Goal: Task Accomplishment & Management: Manage account settings

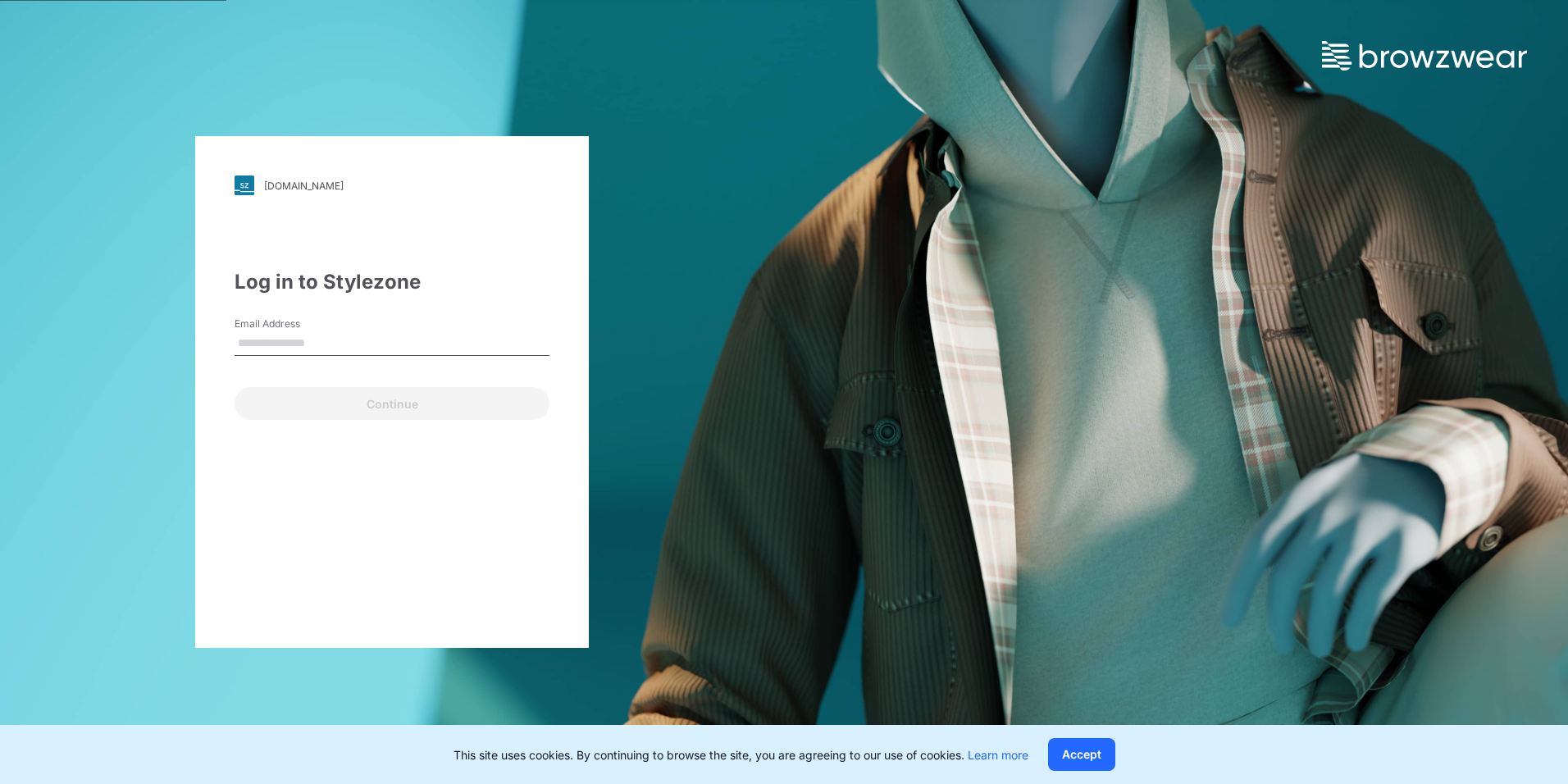
click at [283, 338] on input "Email Address" at bounding box center [392, 344] width 315 height 25
type input "**********"
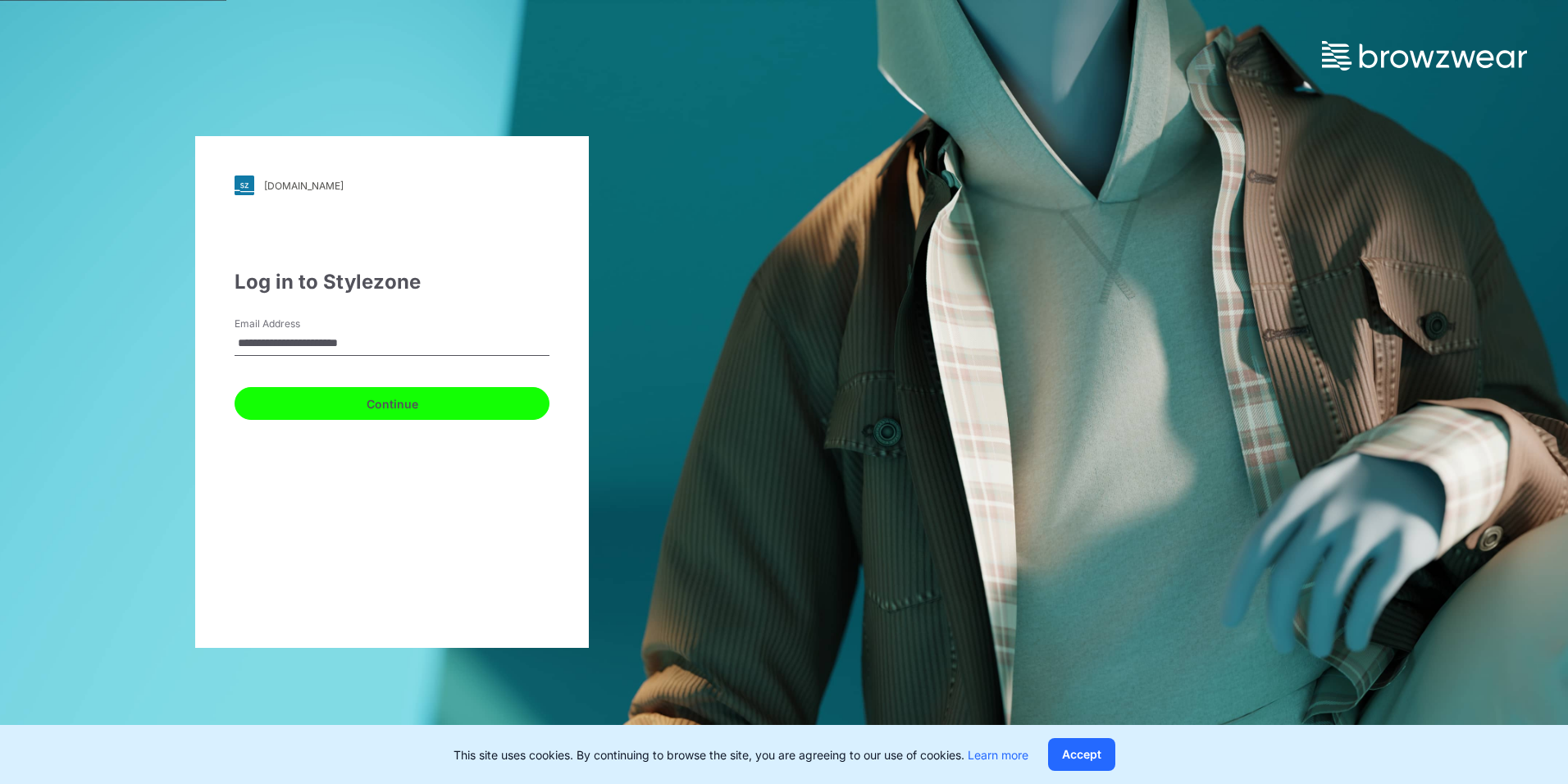
click at [336, 409] on button "Continue" at bounding box center [392, 404] width 315 height 33
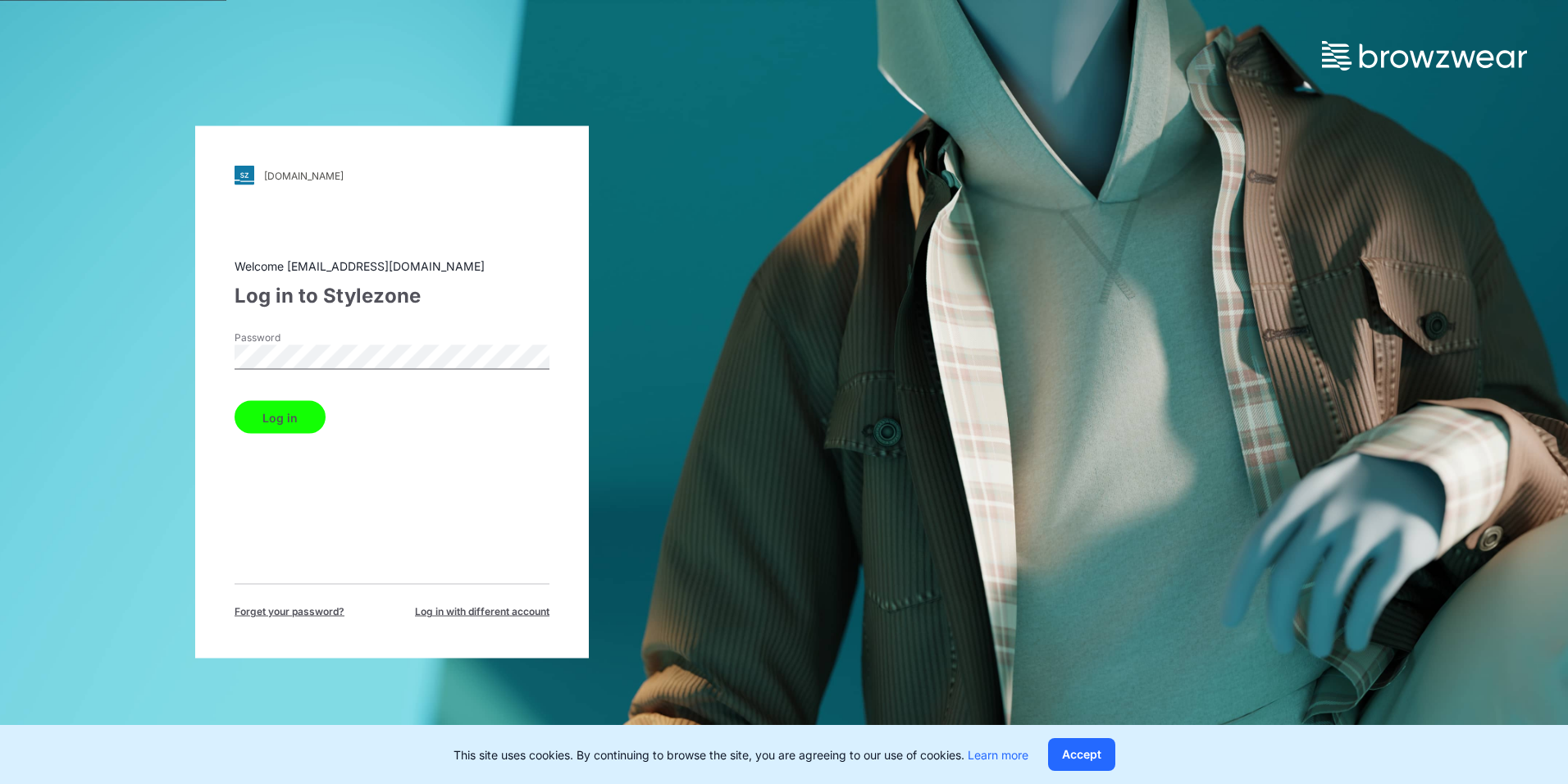
click at [310, 408] on button "Log in" at bounding box center [279, 418] width 91 height 33
